Goal: Check status: Check status

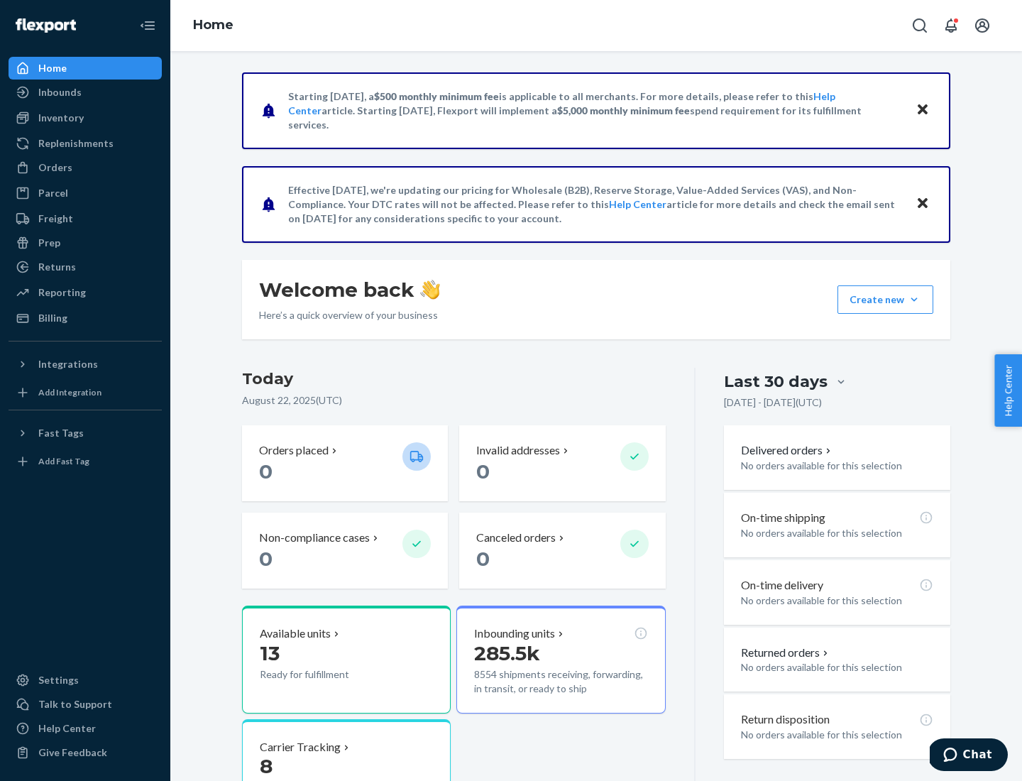
click at [914, 300] on button "Create new Create new inbound Create new order Create new product" at bounding box center [886, 299] width 96 height 28
click at [59, 92] on div "Inbounds" at bounding box center [59, 92] width 43 height 14
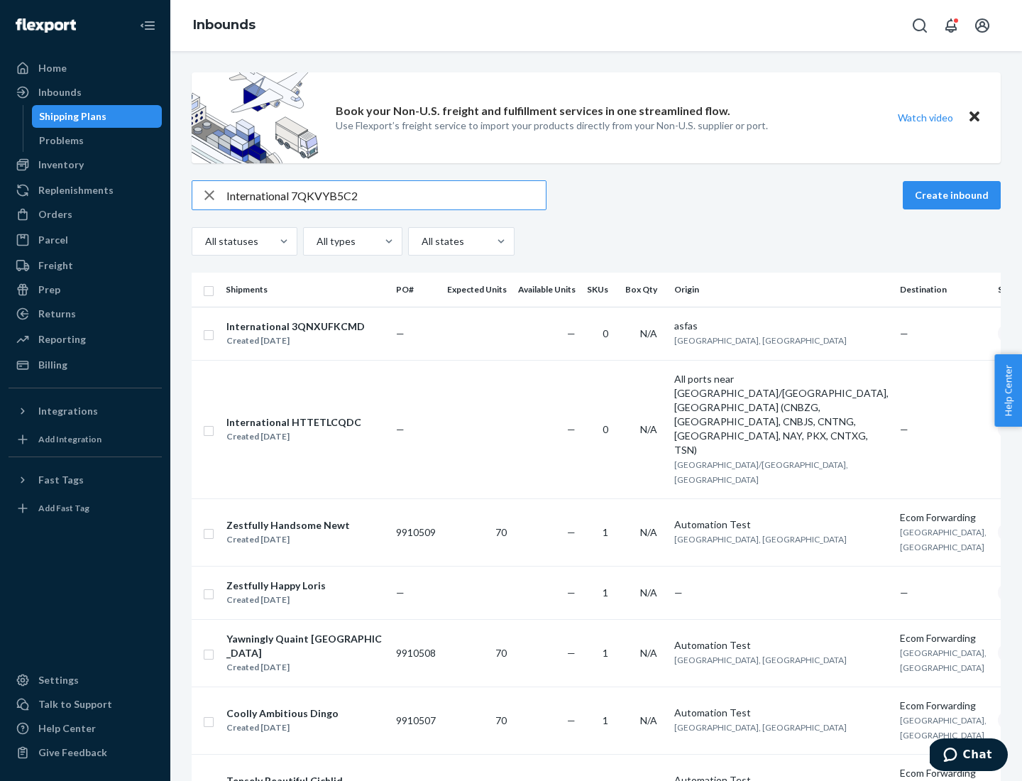
type input "International 7QKVYB5C29"
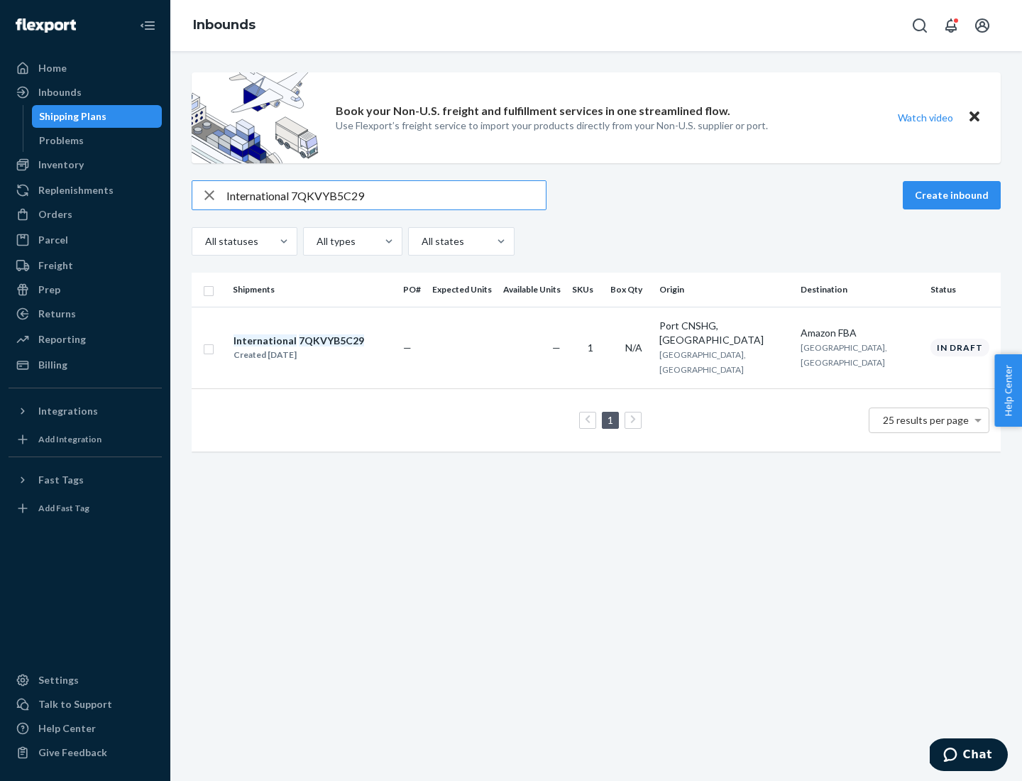
click at [323, 348] on div "Created [DATE]" at bounding box center [299, 355] width 131 height 14
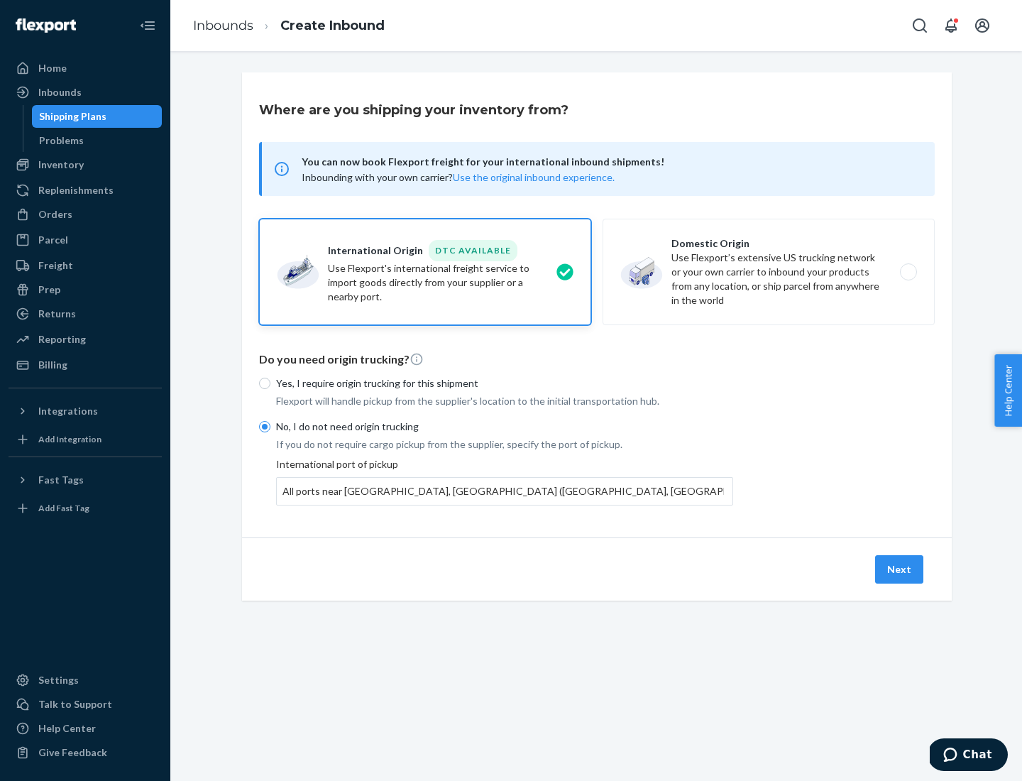
click at [900, 569] on button "Next" at bounding box center [899, 569] width 48 height 28
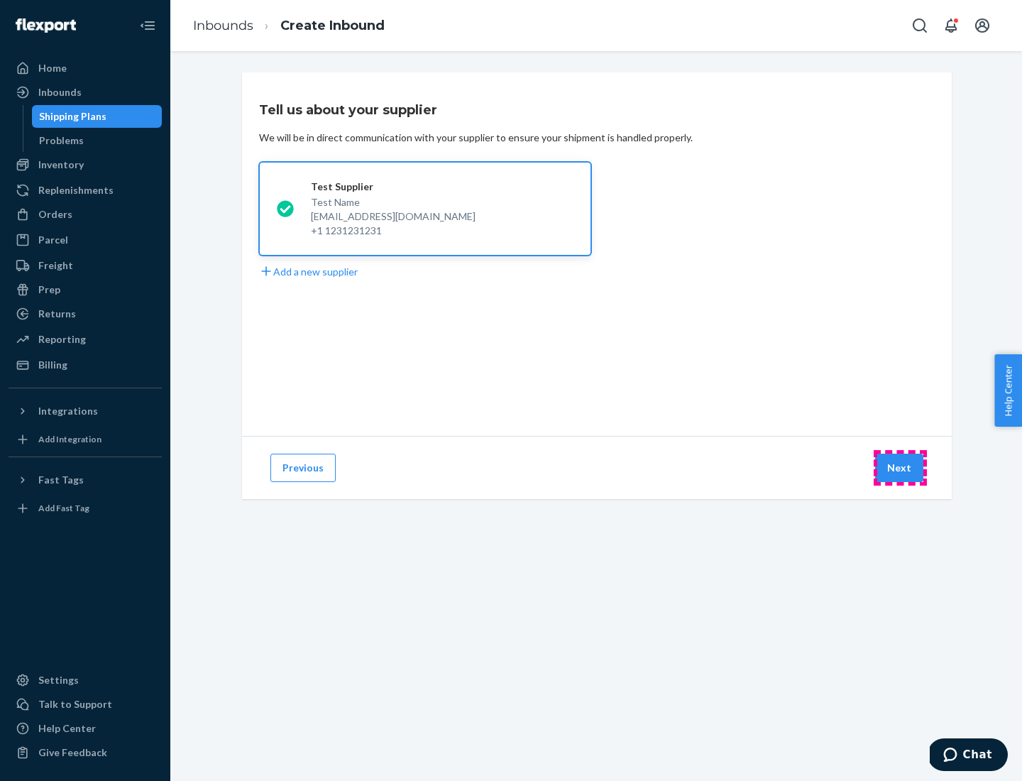
click at [900, 468] on button "Next" at bounding box center [899, 468] width 48 height 28
